Goal: Navigation & Orientation: Find specific page/section

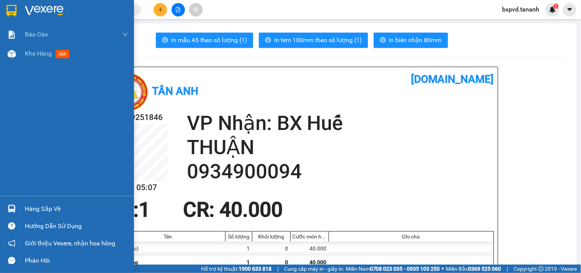
click at [0, 9] on div at bounding box center [67, 12] width 134 height 25
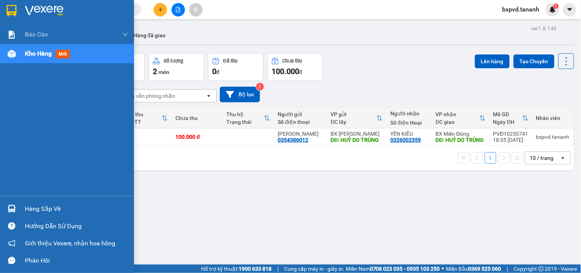
click at [0, 9] on div at bounding box center [67, 12] width 134 height 25
